Goal: Information Seeking & Learning: Learn about a topic

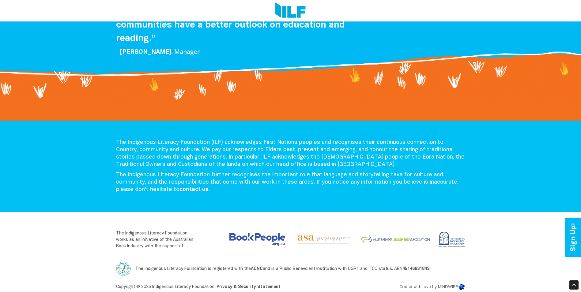
scroll to position [1280, 0]
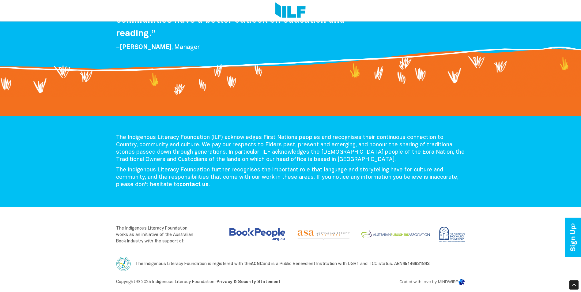
click at [459, 240] on img at bounding box center [451, 235] width 28 height 19
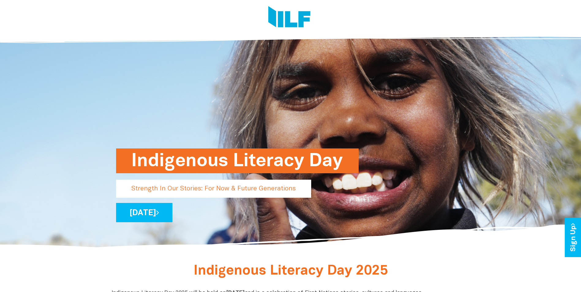
scroll to position [0, 0]
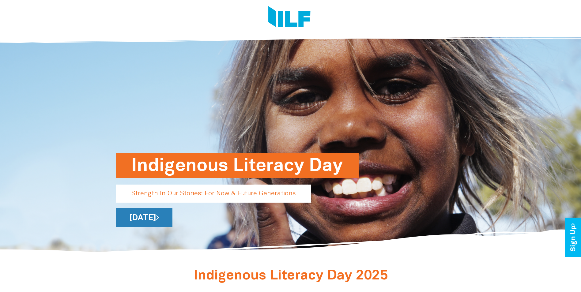
click at [159, 215] on icon at bounding box center [157, 218] width 3 height 8
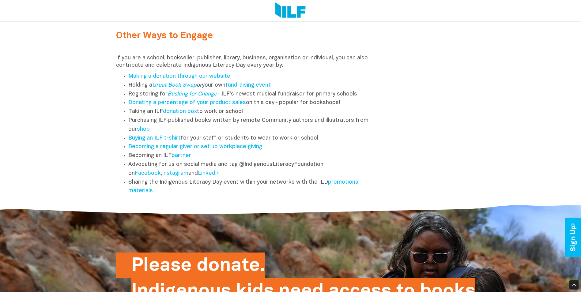
scroll to position [797, 0]
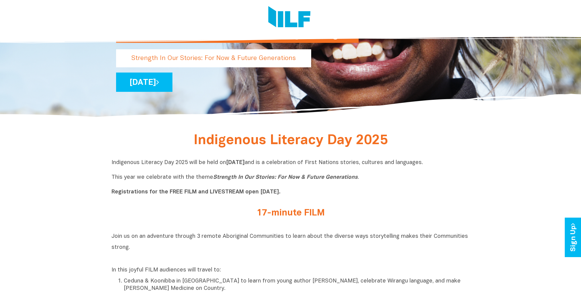
scroll to position [214, 0]
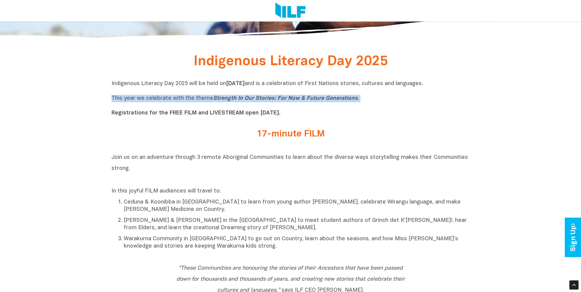
drag, startPoint x: 111, startPoint y: 98, endPoint x: 345, endPoint y: 104, distance: 233.6
click at [345, 104] on p "Indigenous Literacy Day 2025 will be held on Wednesday 3 September and is a cel…" at bounding box center [291, 98] width 359 height 37
copy p "This year we celebrate with the theme Strength In Our Stories: For Now & Future…"
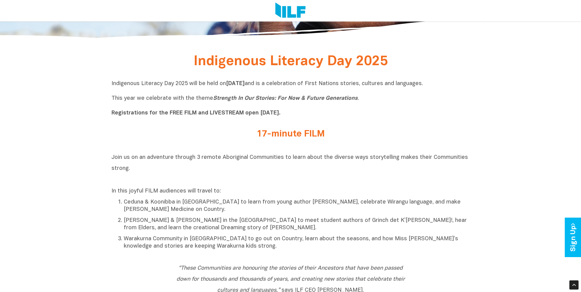
click at [317, 187] on div "Join us on an adventure through 3 remote Aboriginal Communities to learn about …" at bounding box center [291, 201] width 359 height 99
drag, startPoint x: 311, startPoint y: 84, endPoint x: 466, endPoint y: 84, distance: 155.4
click at [466, 84] on p "Indigenous Literacy Day 2025 will be held on Wednesday 3 September and is a cel…" at bounding box center [291, 98] width 359 height 37
copy p "a celebration of First Nations stories, cultures and languages"
click at [285, 188] on div "Join us on an adventure through 3 remote Aboriginal Communities to learn about …" at bounding box center [291, 201] width 359 height 99
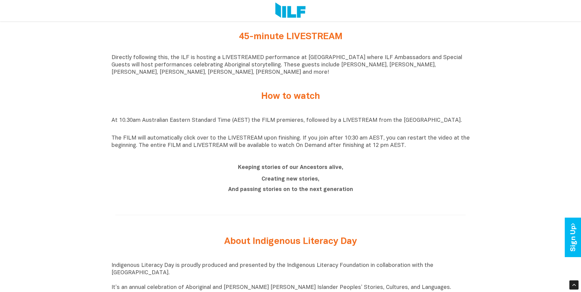
scroll to position [521, 0]
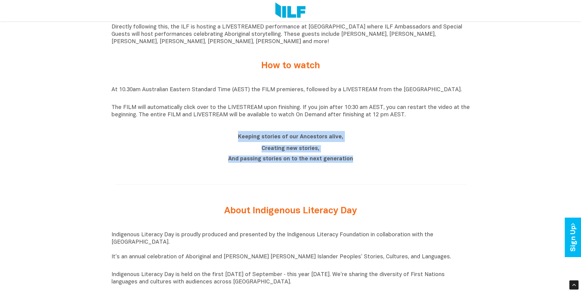
drag, startPoint x: 239, startPoint y: 139, endPoint x: 351, endPoint y: 165, distance: 115.3
click at [351, 163] on div "Keeping stories of our Ancestors alive, Creating new stories, And passing stori…" at bounding box center [291, 147] width 230 height 32
copy div "Keeping stories of our Ancestors alive, Creating new stories, And passing stori…"
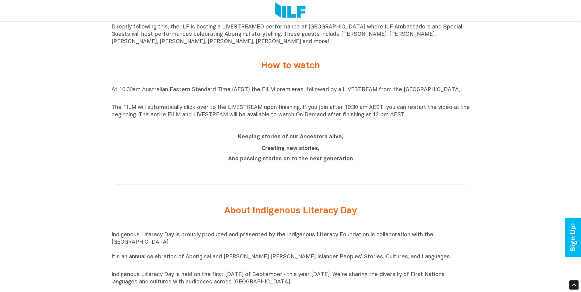
click at [376, 178] on div at bounding box center [291, 185] width 359 height 28
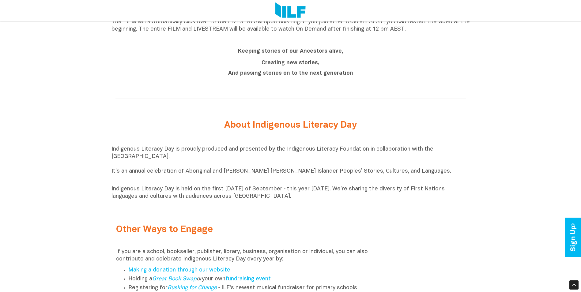
scroll to position [613, 0]
